Goal: Task Accomplishment & Management: Manage account settings

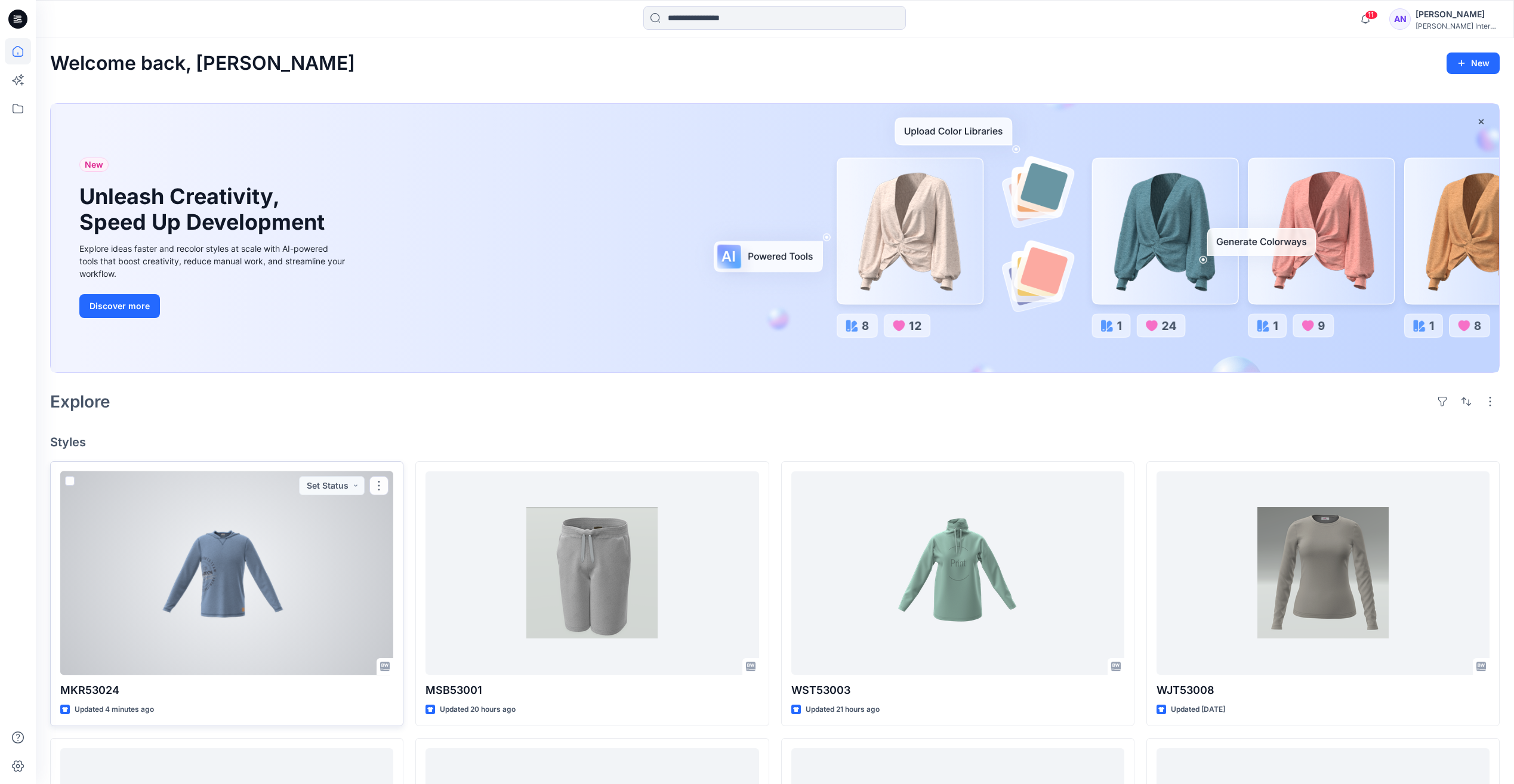
click at [298, 626] on div at bounding box center [227, 573] width 333 height 204
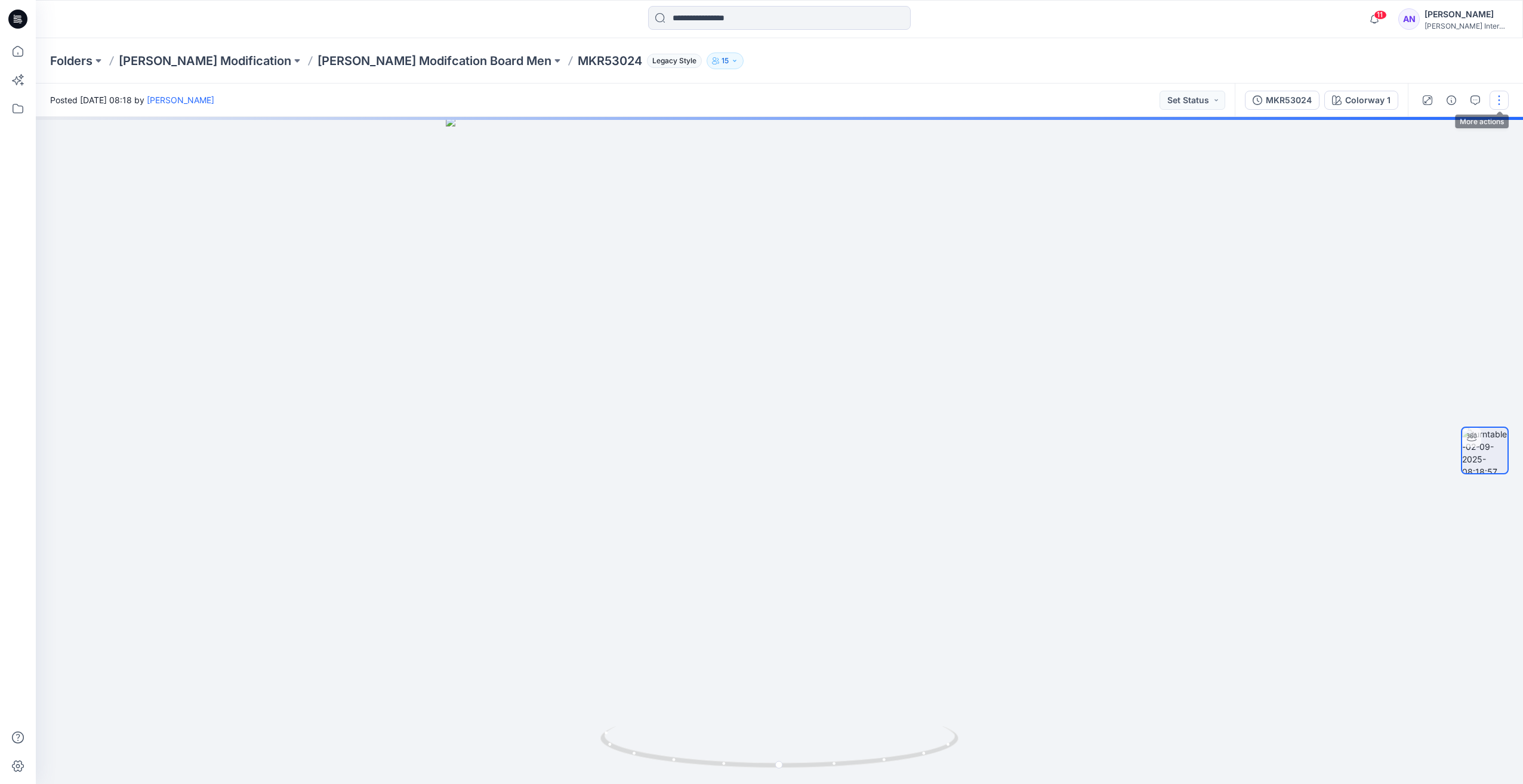
click at [1507, 102] on button "button" at bounding box center [1499, 100] width 19 height 19
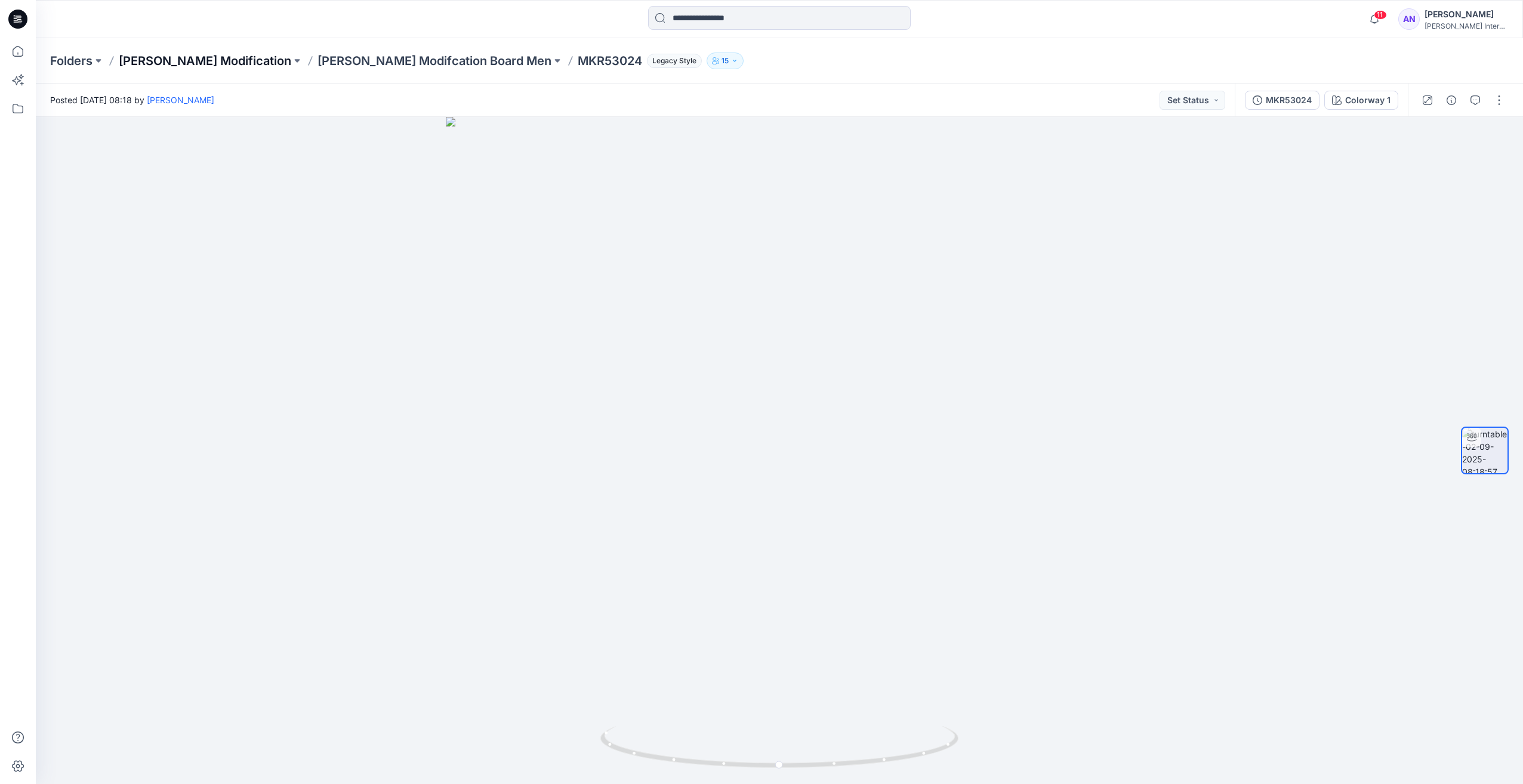
click at [163, 62] on p "[PERSON_NAME] Modification" at bounding box center [205, 61] width 173 height 16
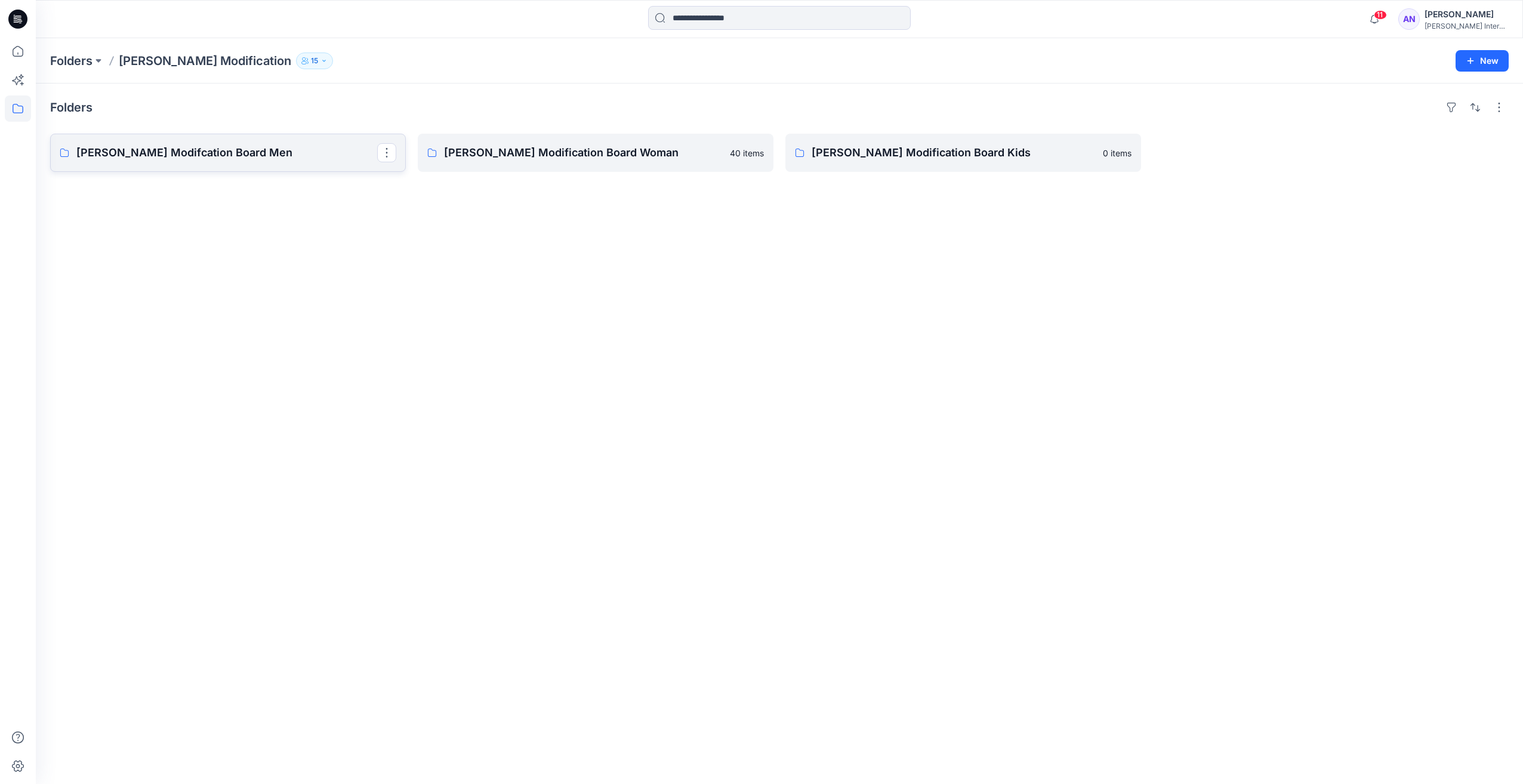
click at [176, 160] on p "[PERSON_NAME] Modifcation Board Men" at bounding box center [226, 153] width 301 height 16
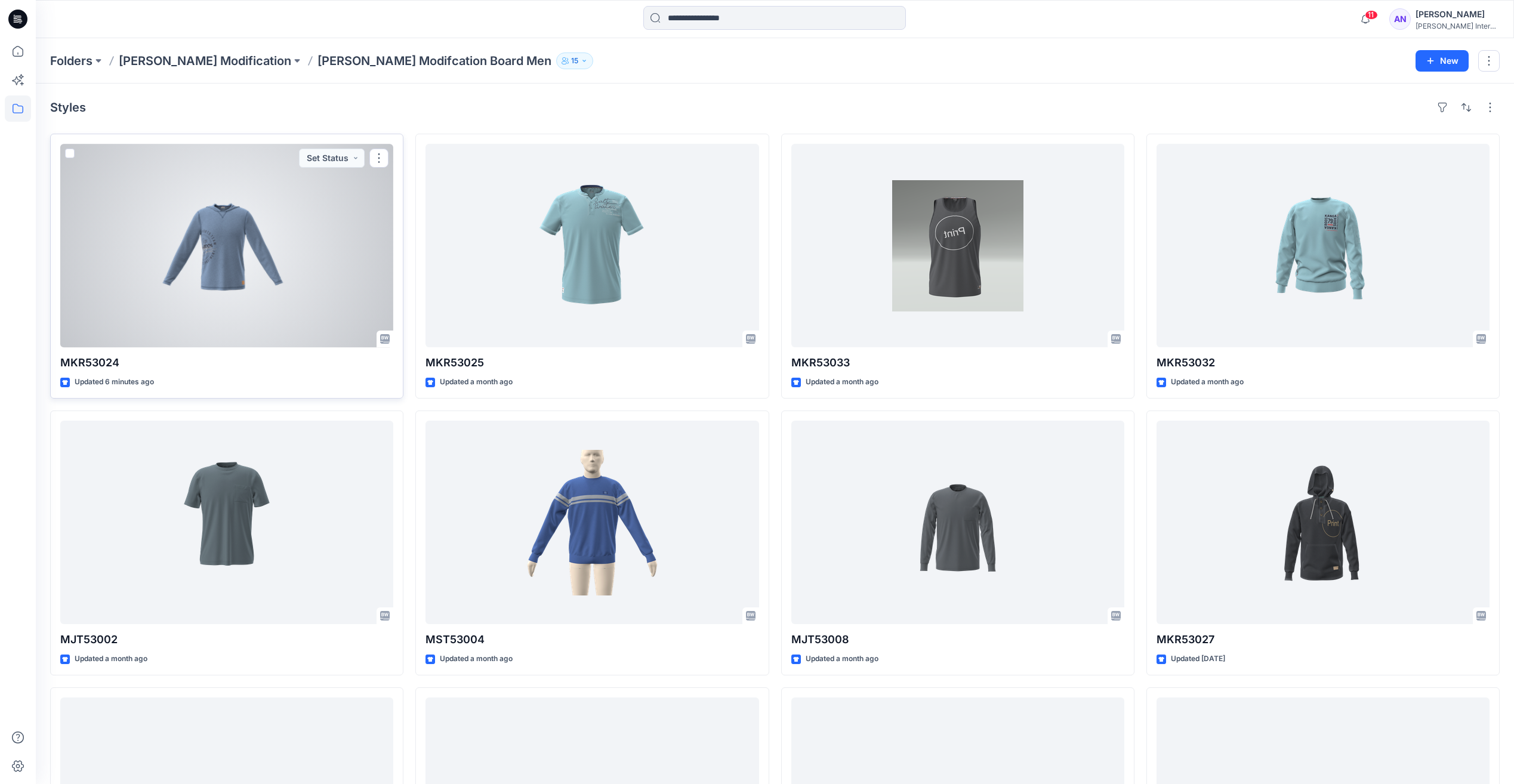
click at [239, 284] on div at bounding box center [227, 245] width 333 height 204
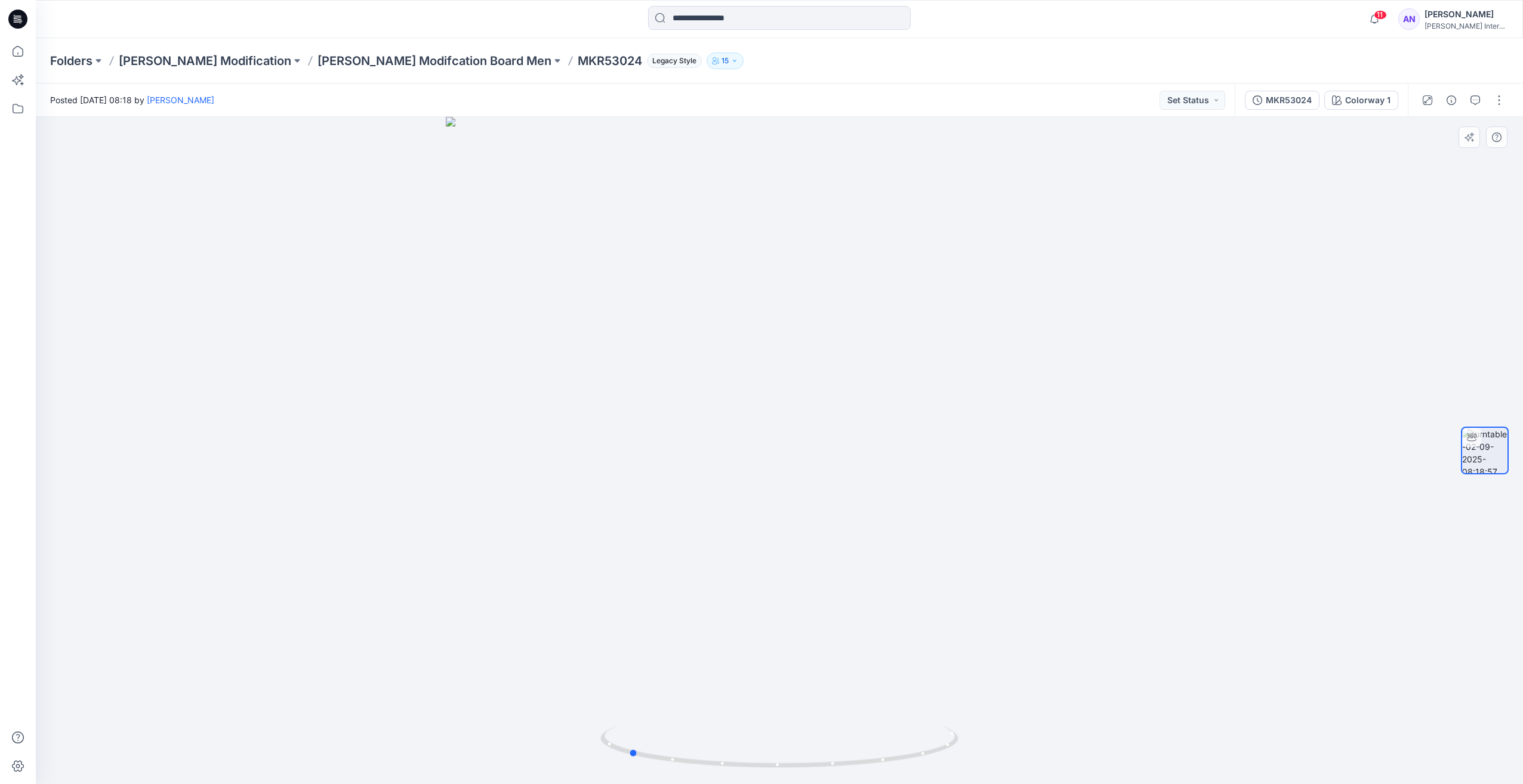
drag, startPoint x: 870, startPoint y: 415, endPoint x: 682, endPoint y: 428, distance: 188.4
click at [682, 428] on div at bounding box center [779, 450] width 1487 height 667
drag, startPoint x: 727, startPoint y: 425, endPoint x: 777, endPoint y: 429, distance: 50.2
click at [777, 429] on div at bounding box center [779, 450] width 1487 height 667
drag, startPoint x: 849, startPoint y: 443, endPoint x: 797, endPoint y: 448, distance: 52.2
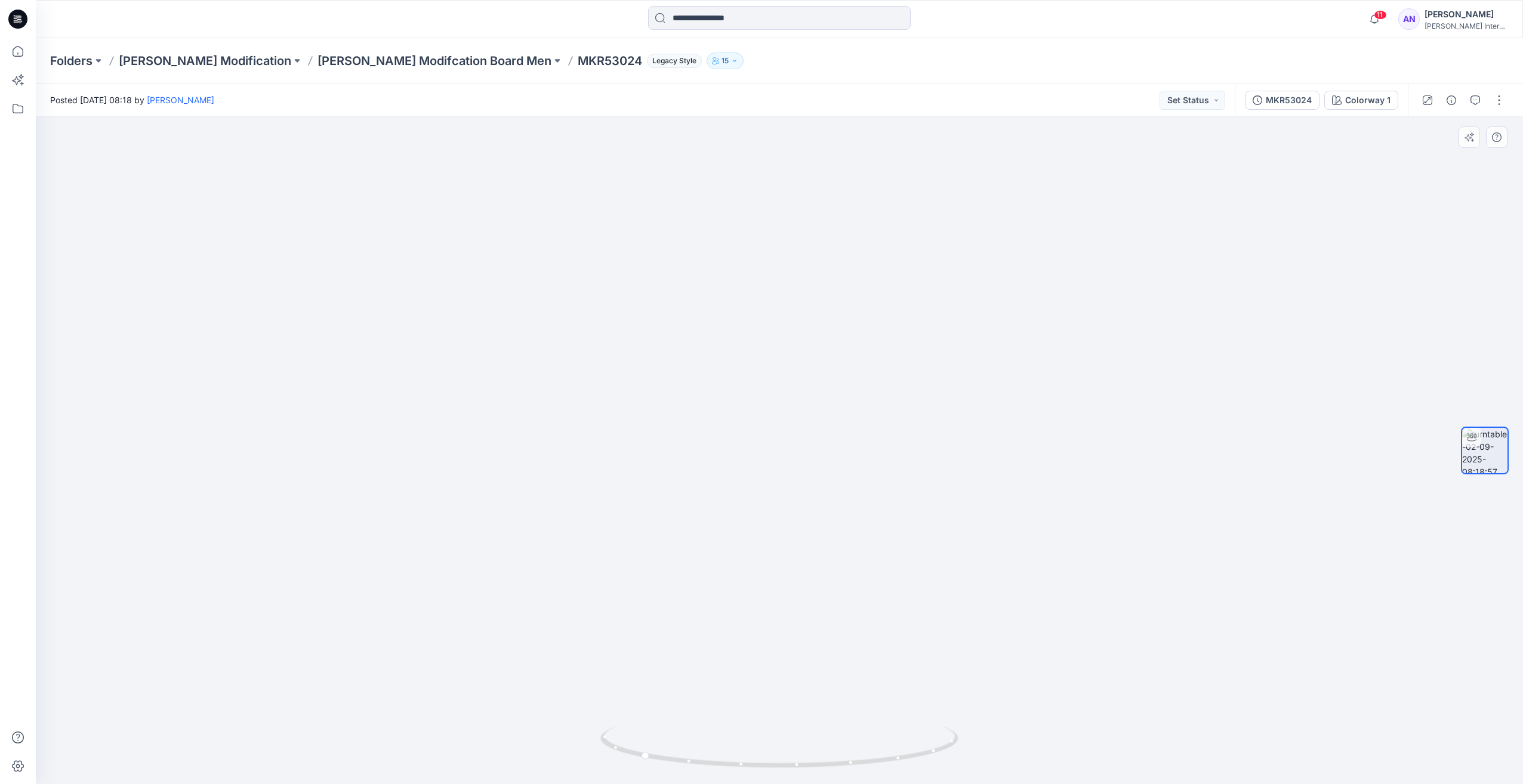
click at [798, 448] on img at bounding box center [779, 426] width 776 height 717
drag, startPoint x: 868, startPoint y: 437, endPoint x: 769, endPoint y: 434, distance: 99.0
click at [769, 434] on img at bounding box center [779, 425] width 776 height 718
drag, startPoint x: 877, startPoint y: 439, endPoint x: 753, endPoint y: 430, distance: 124.3
click at [753, 430] on img at bounding box center [779, 421] width 776 height 726
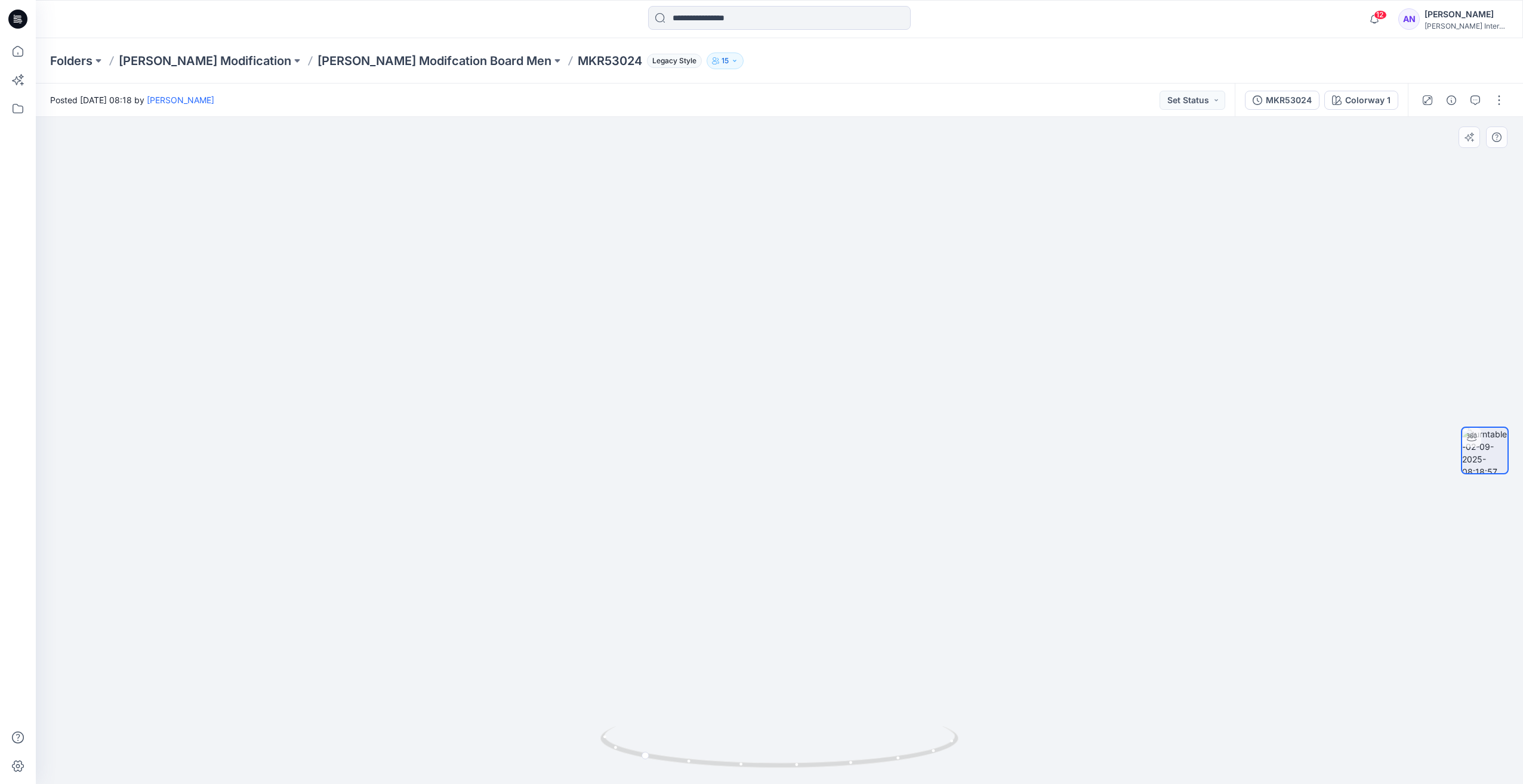
drag, startPoint x: 893, startPoint y: 433, endPoint x: 951, endPoint y: 438, distance: 58.2
click at [951, 438] on img at bounding box center [779, 425] width 776 height 718
drag, startPoint x: 791, startPoint y: 443, endPoint x: 878, endPoint y: 439, distance: 87.1
click at [878, 439] on img at bounding box center [779, 425] width 776 height 718
drag, startPoint x: 967, startPoint y: 430, endPoint x: 814, endPoint y: 429, distance: 153.0
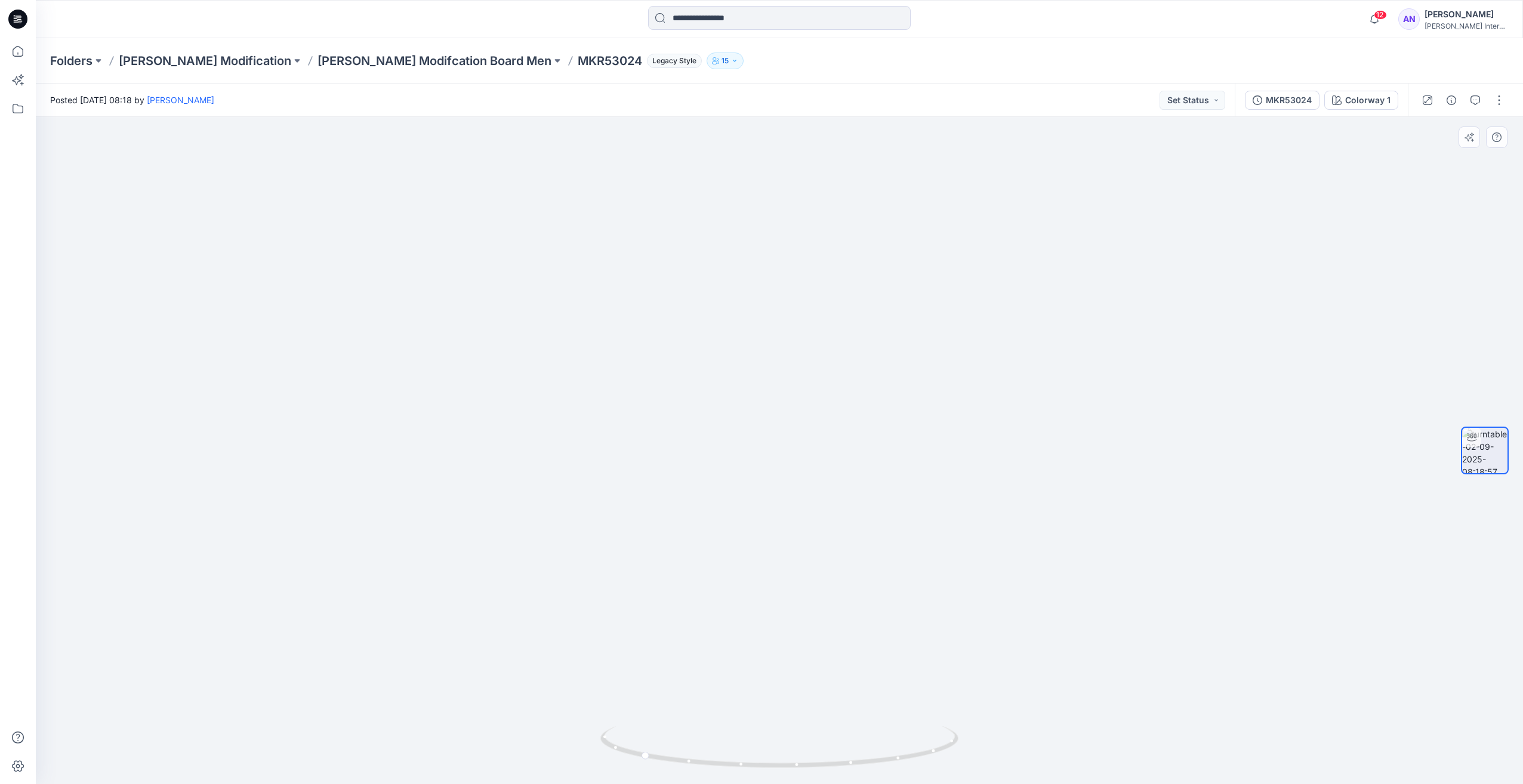
drag, startPoint x: 812, startPoint y: 425, endPoint x: 825, endPoint y: 433, distance: 15.3
click at [824, 299] on img at bounding box center [779, 418] width 731 height 731
drag, startPoint x: 881, startPoint y: 759, endPoint x: 760, endPoint y: 755, distance: 121.1
click at [760, 755] on icon at bounding box center [781, 748] width 361 height 45
click at [136, 67] on p "[PERSON_NAME] Modification" at bounding box center [205, 61] width 173 height 16
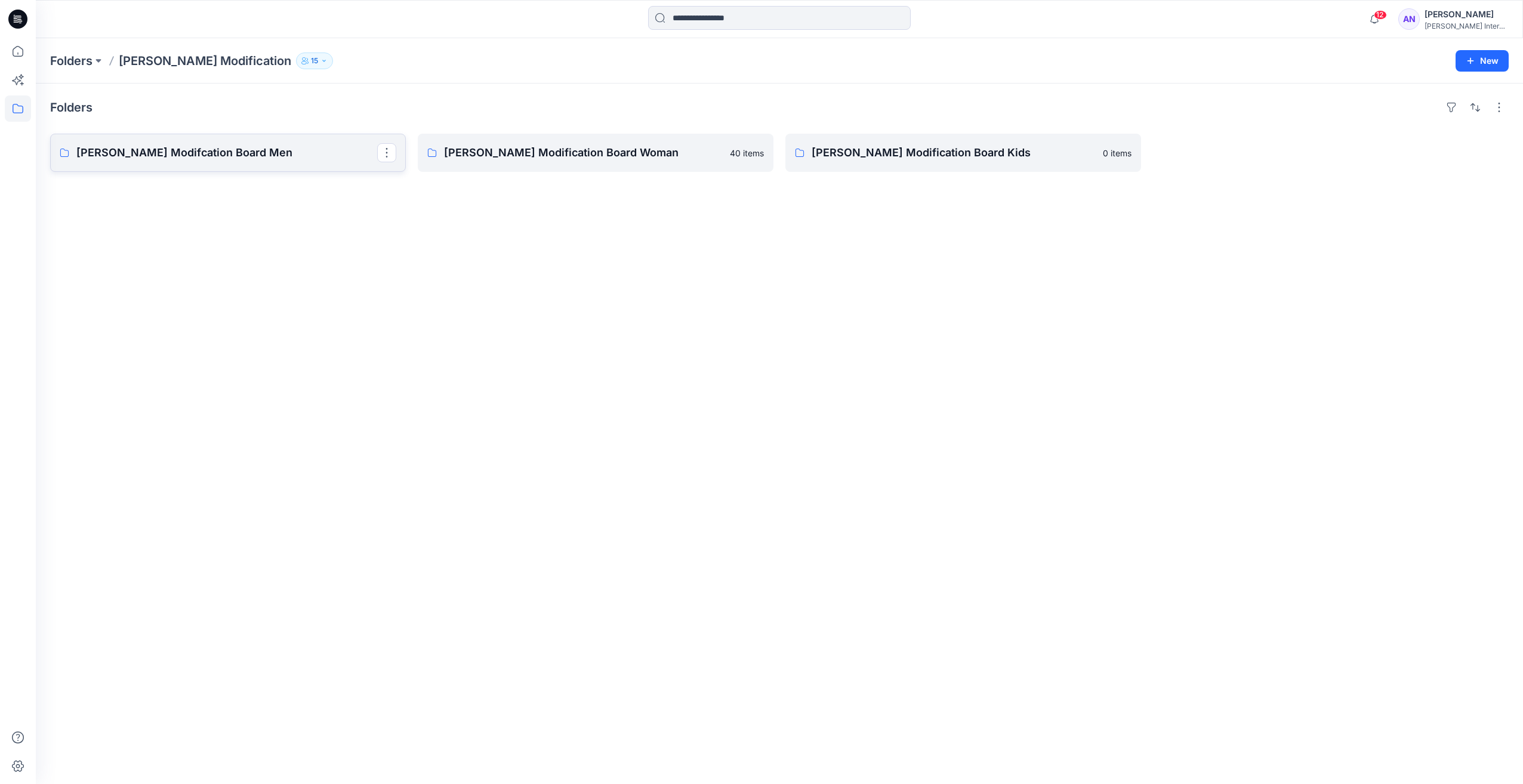
click at [167, 159] on p "[PERSON_NAME] Modifcation Board Men" at bounding box center [226, 153] width 301 height 16
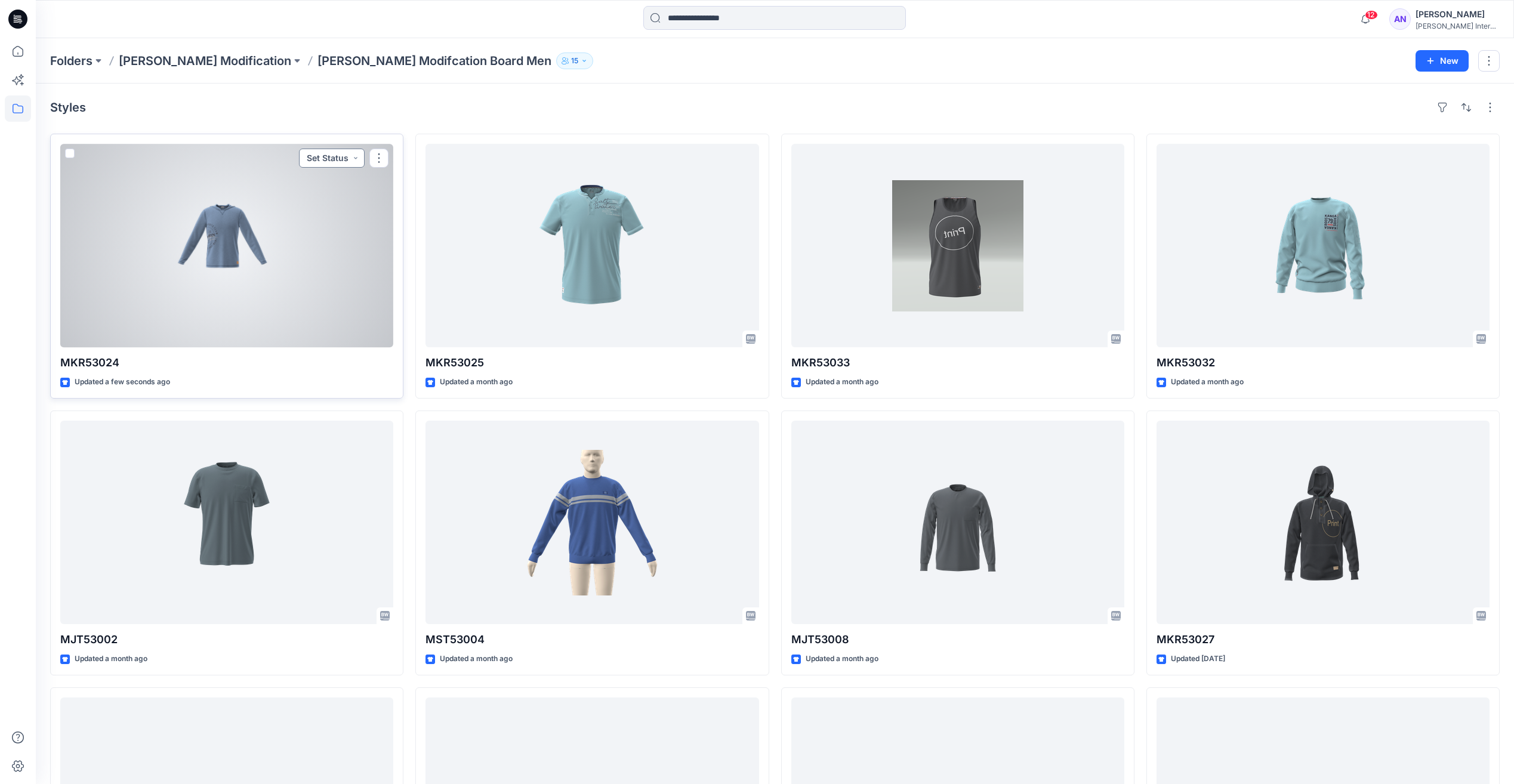
click at [353, 156] on button "Set Status" at bounding box center [332, 158] width 66 height 19
click at [238, 181] on div at bounding box center [227, 245] width 333 height 204
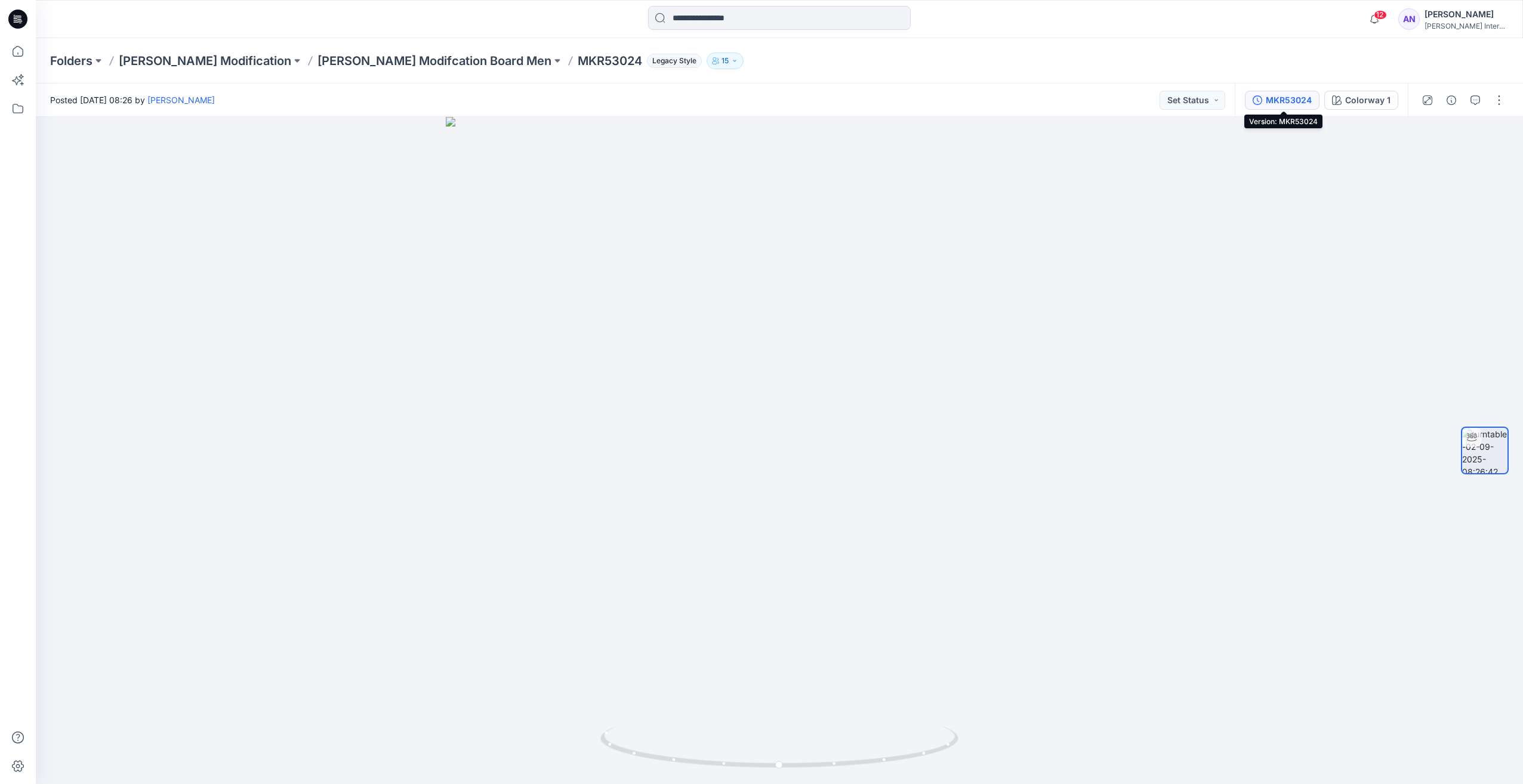
click at [1286, 98] on div "MKR53024" at bounding box center [1289, 100] width 46 height 13
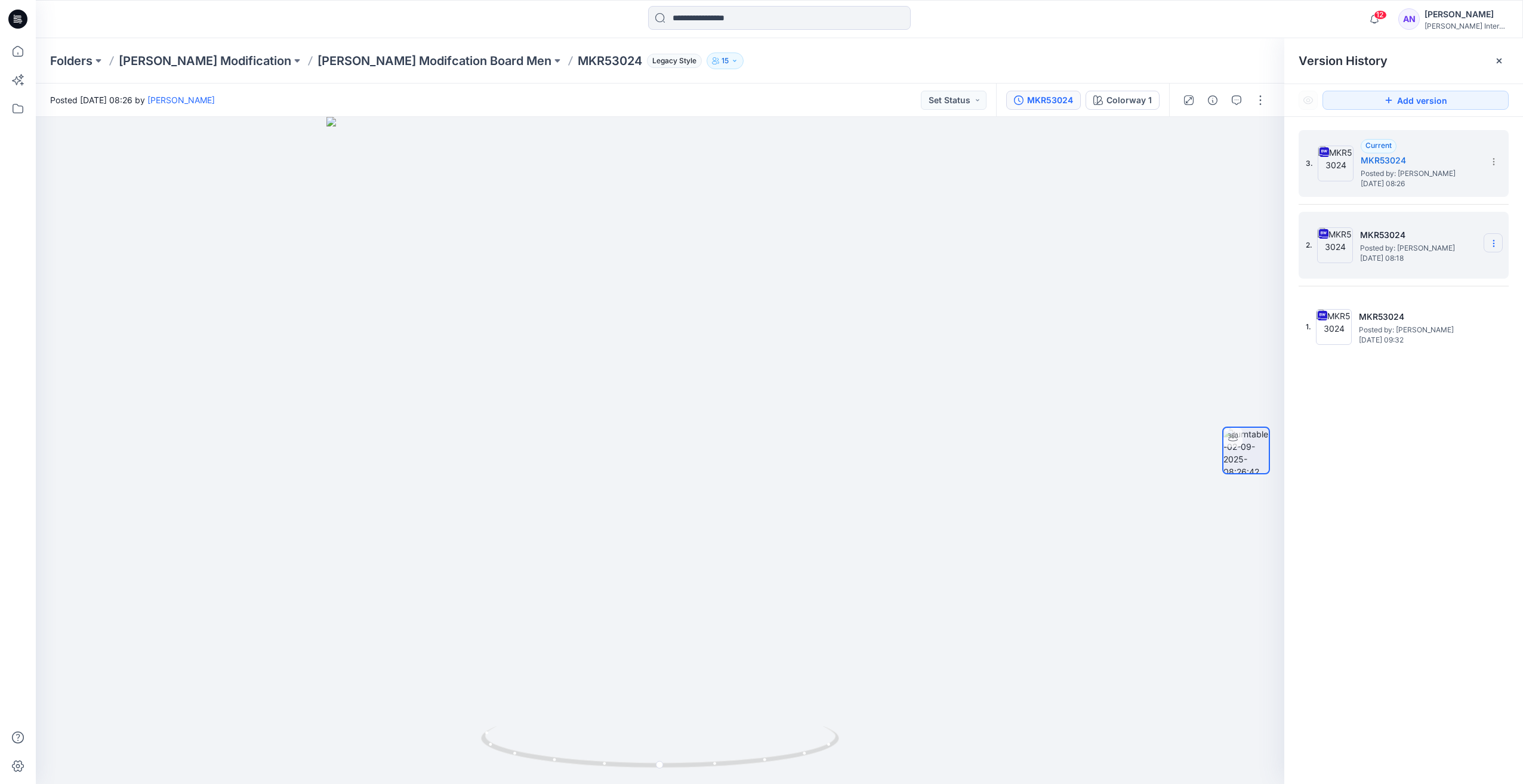
click at [1498, 249] on section at bounding box center [1494, 243] width 19 height 19
click at [1417, 367] on span "Delete Version" at bounding box center [1411, 367] width 56 height 14
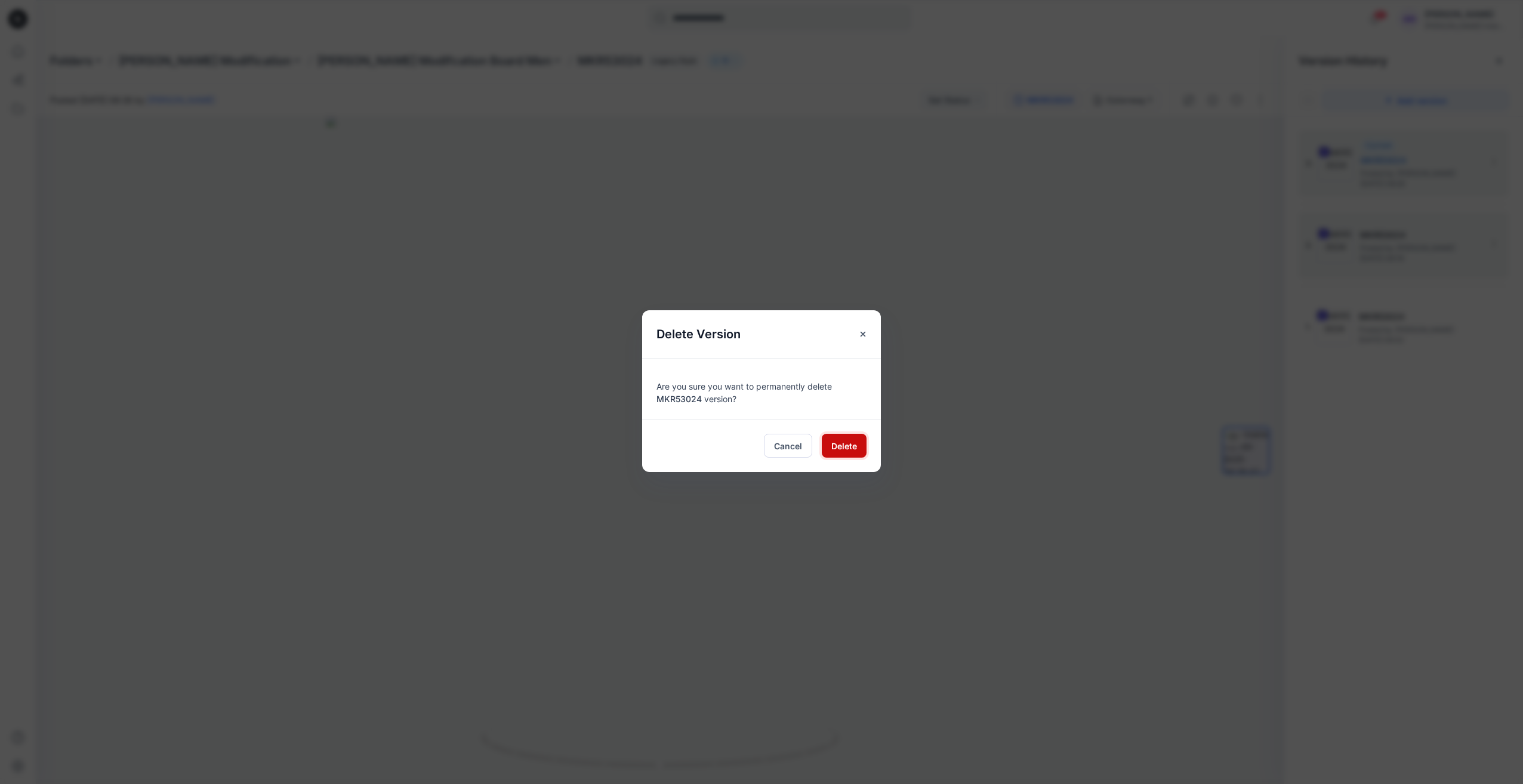
click at [838, 449] on span "Delete" at bounding box center [844, 446] width 25 height 12
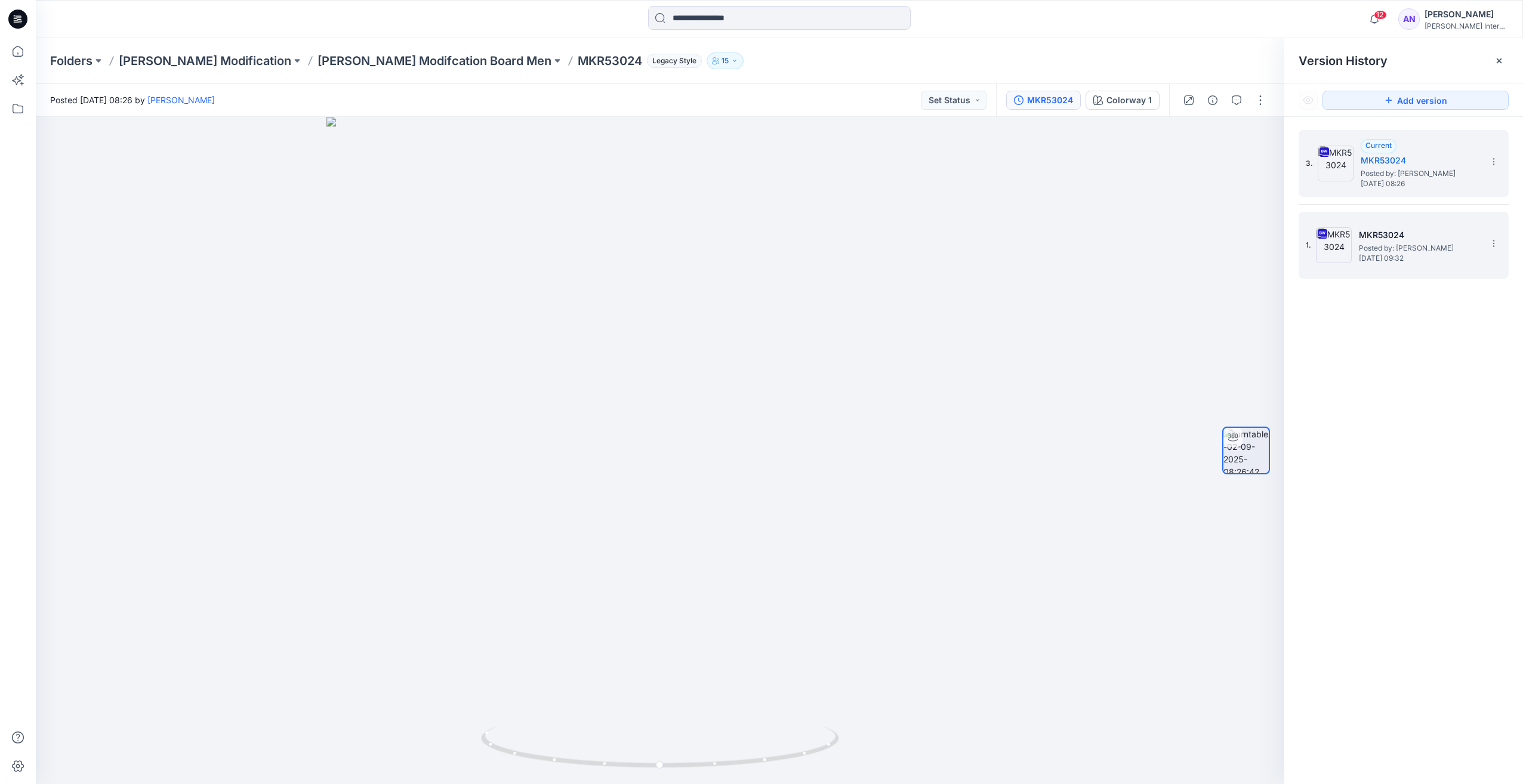
click at [1333, 255] on img at bounding box center [1334, 245] width 36 height 36
click at [1336, 170] on img at bounding box center [1335, 163] width 36 height 36
